Goal: Task Accomplishment & Management: Manage account settings

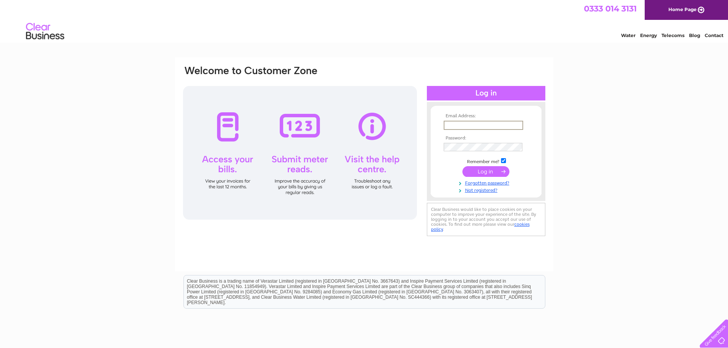
click at [498, 125] on input "text" at bounding box center [483, 125] width 79 height 9
type input "admin@blydoitfish.shetland.co.uk"
click at [462, 166] on input "submit" at bounding box center [485, 171] width 47 height 11
click at [481, 170] on input "submit" at bounding box center [485, 170] width 47 height 11
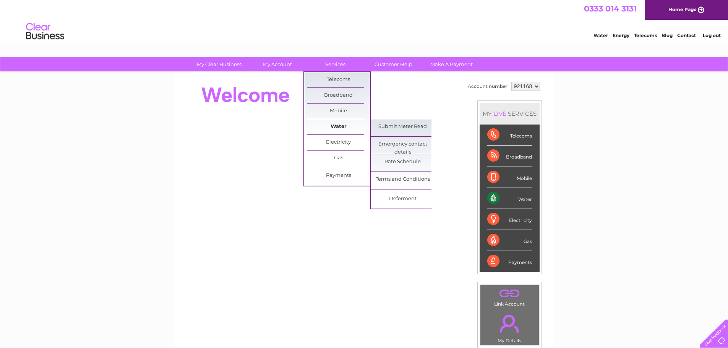
click at [340, 130] on link "Water" at bounding box center [338, 126] width 63 height 15
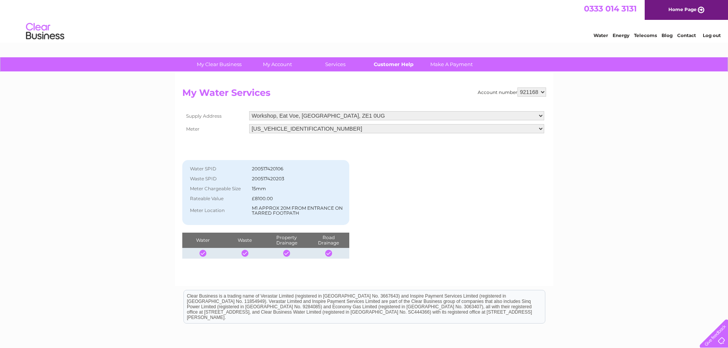
click at [387, 65] on link "Customer Help" at bounding box center [393, 64] width 63 height 14
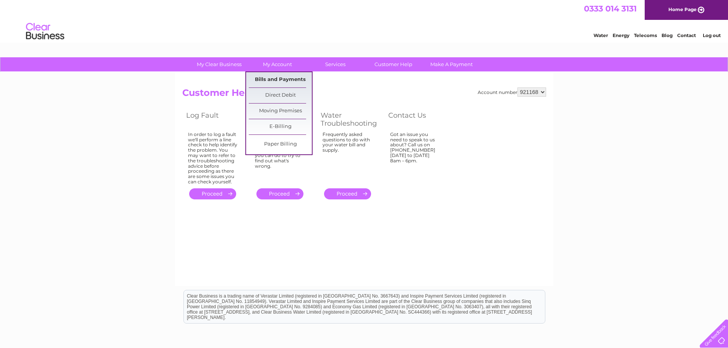
click at [280, 82] on link "Bills and Payments" at bounding box center [280, 79] width 63 height 15
click at [274, 76] on link "Bills and Payments" at bounding box center [280, 79] width 63 height 15
click at [277, 79] on link "Bills and Payments" at bounding box center [280, 79] width 63 height 15
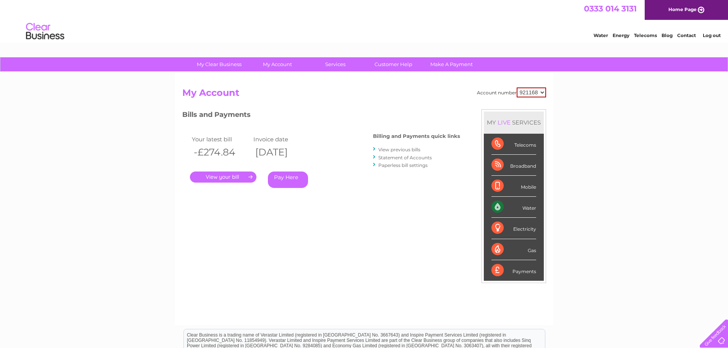
drag, startPoint x: 0, startPoint y: 0, endPoint x: 265, endPoint y: 225, distance: 347.6
click at [265, 225] on div "Account number 921168 My Account MY LIVE SERVICES Telecoms Broadband Mobile Wat…" at bounding box center [364, 203] width 364 height 230
click at [220, 175] on link "." at bounding box center [223, 177] width 66 height 11
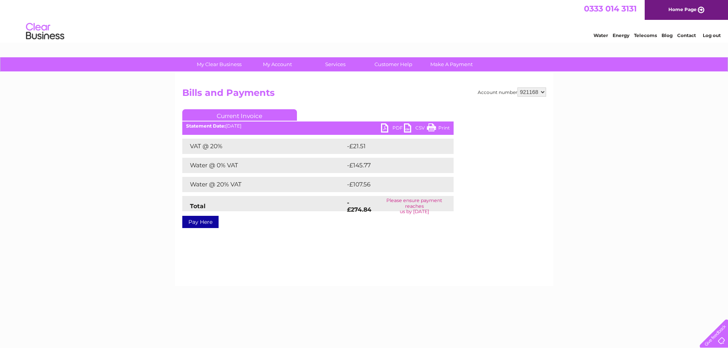
click at [394, 128] on link "PDF" at bounding box center [392, 128] width 23 height 11
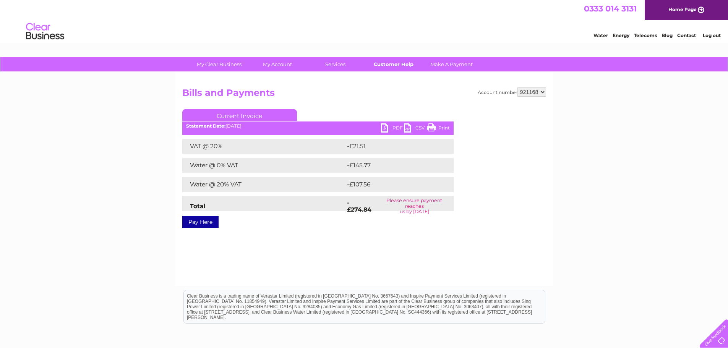
click at [394, 61] on link "Customer Help" at bounding box center [393, 64] width 63 height 14
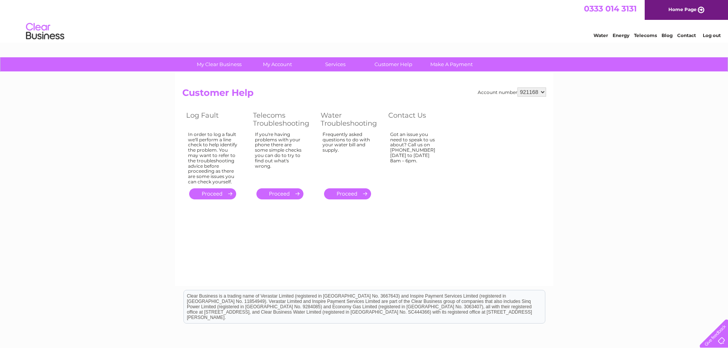
click at [346, 194] on link "." at bounding box center [347, 193] width 47 height 11
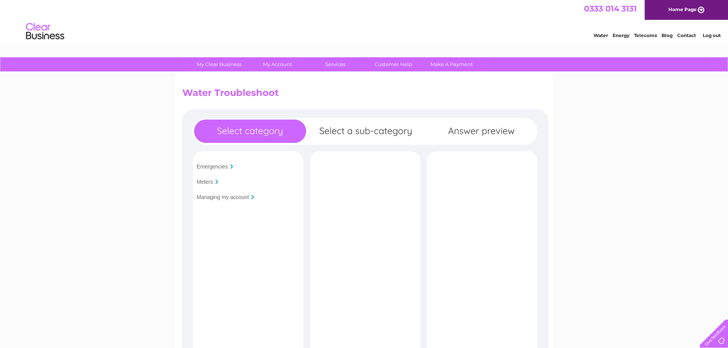
click at [212, 197] on input "Managing my account" at bounding box center [223, 197] width 52 height 6
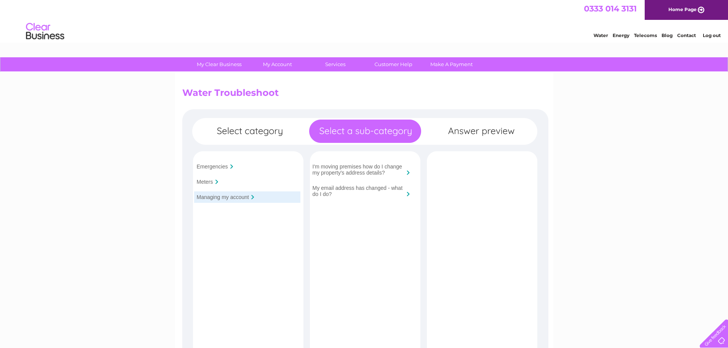
click at [351, 169] on input "I'm moving premises how do I change my property's address details?" at bounding box center [359, 170] width 92 height 12
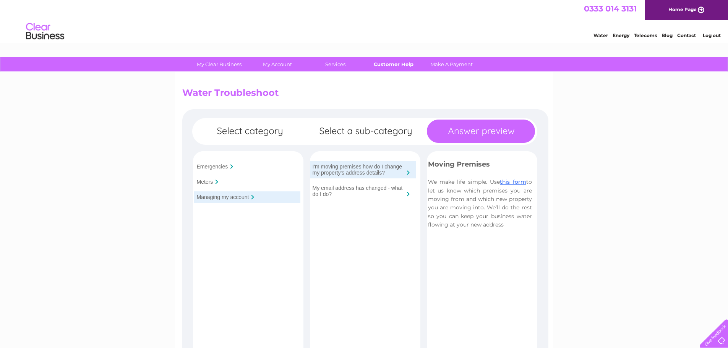
click at [386, 59] on link "Customer Help" at bounding box center [393, 64] width 63 height 14
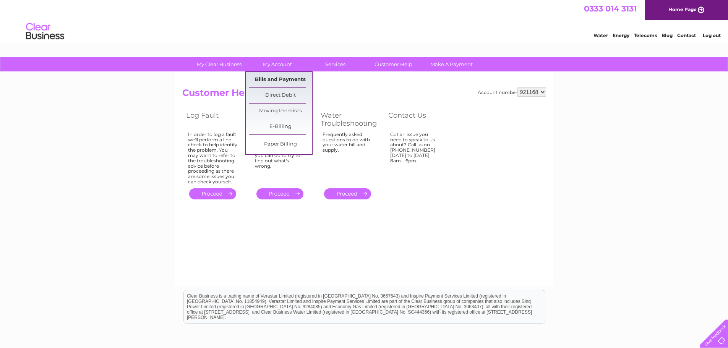
click at [283, 78] on link "Bills and Payments" at bounding box center [280, 79] width 63 height 15
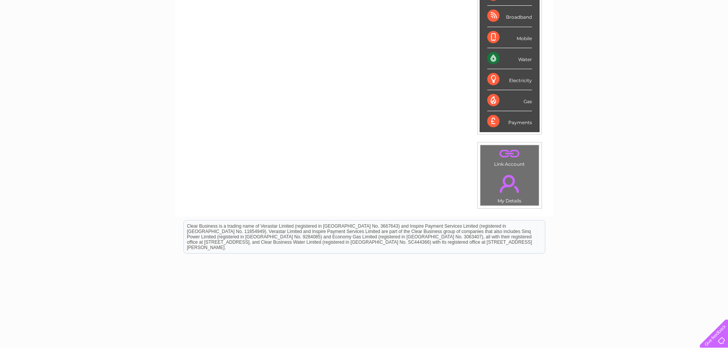
scroll to position [144, 0]
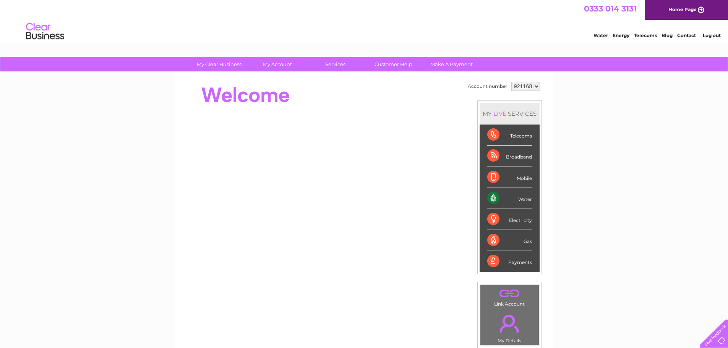
click at [522, 198] on div "Water" at bounding box center [509, 198] width 45 height 21
click at [492, 197] on div "Water" at bounding box center [509, 198] width 45 height 21
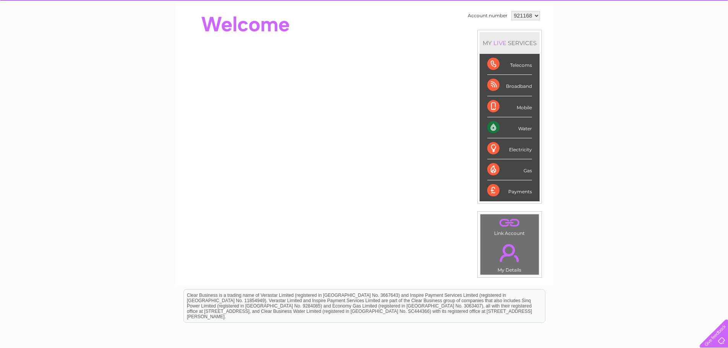
scroll to position [76, 0]
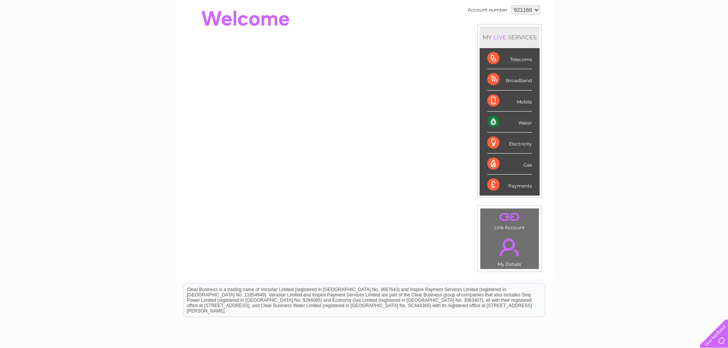
click at [501, 260] on link "." at bounding box center [509, 247] width 55 height 27
